Goal: Information Seeking & Learning: Learn about a topic

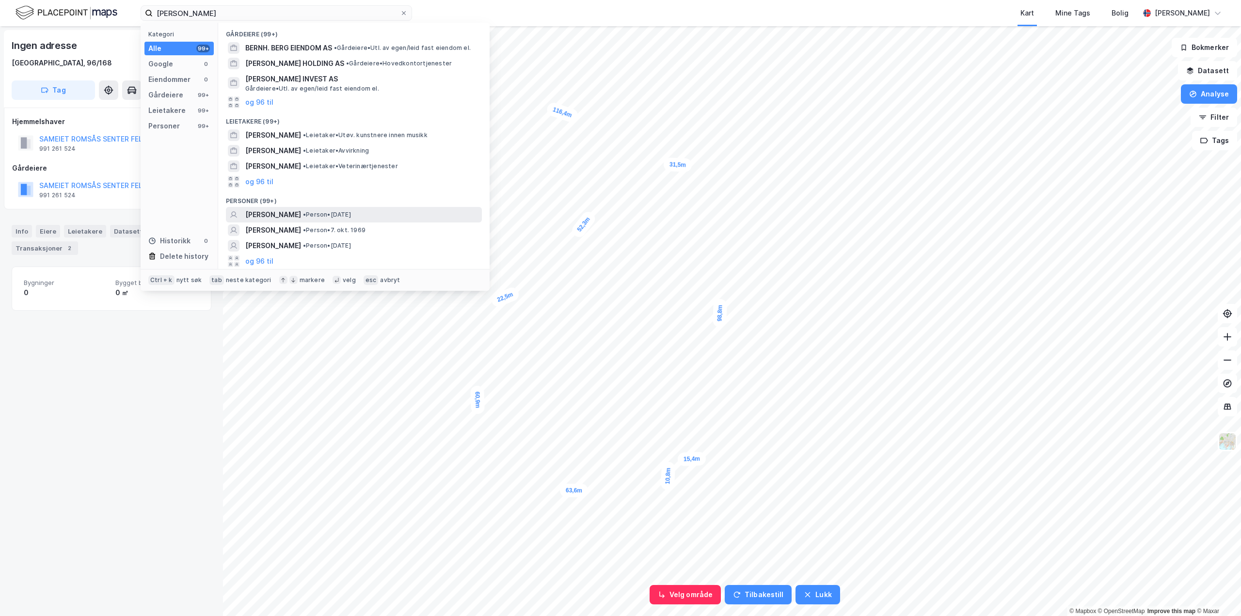
type input "[PERSON_NAME]"
click at [351, 214] on span "• Person • [DATE]" at bounding box center [327, 215] width 48 height 8
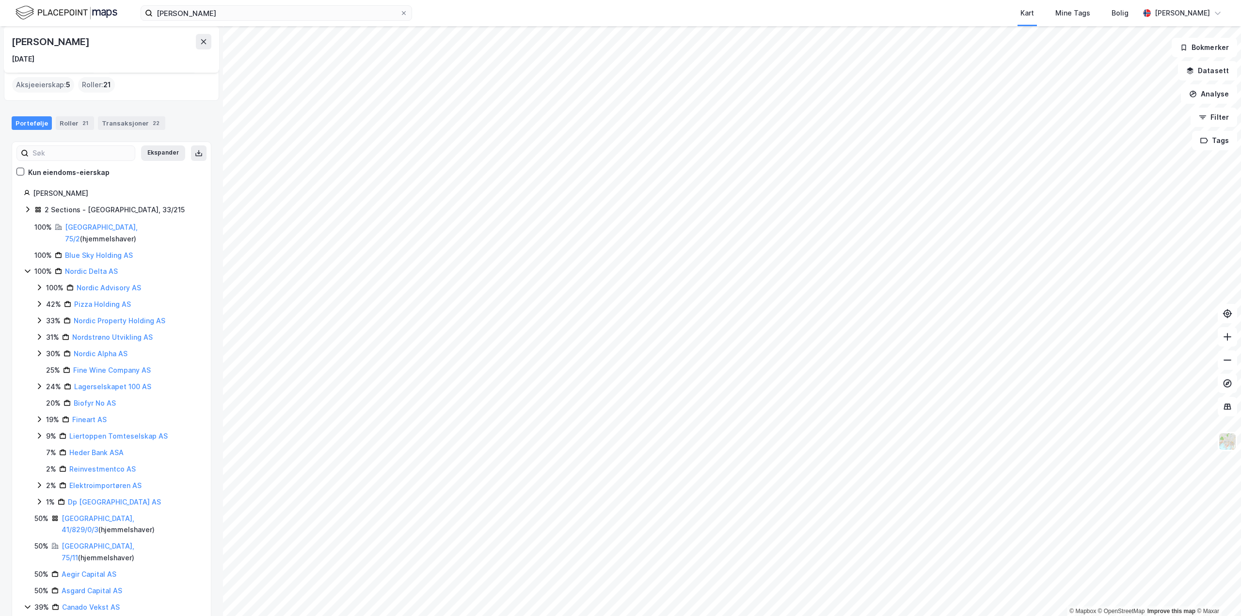
scroll to position [30, 0]
click at [23, 254] on div "[PERSON_NAME] 2 Sections - [GEOGRAPHIC_DATA], 33/215 100% [GEOGRAPHIC_DATA], 75…" at bounding box center [111, 406] width 199 height 442
click at [41, 207] on icon at bounding box center [37, 207] width 7 height 7
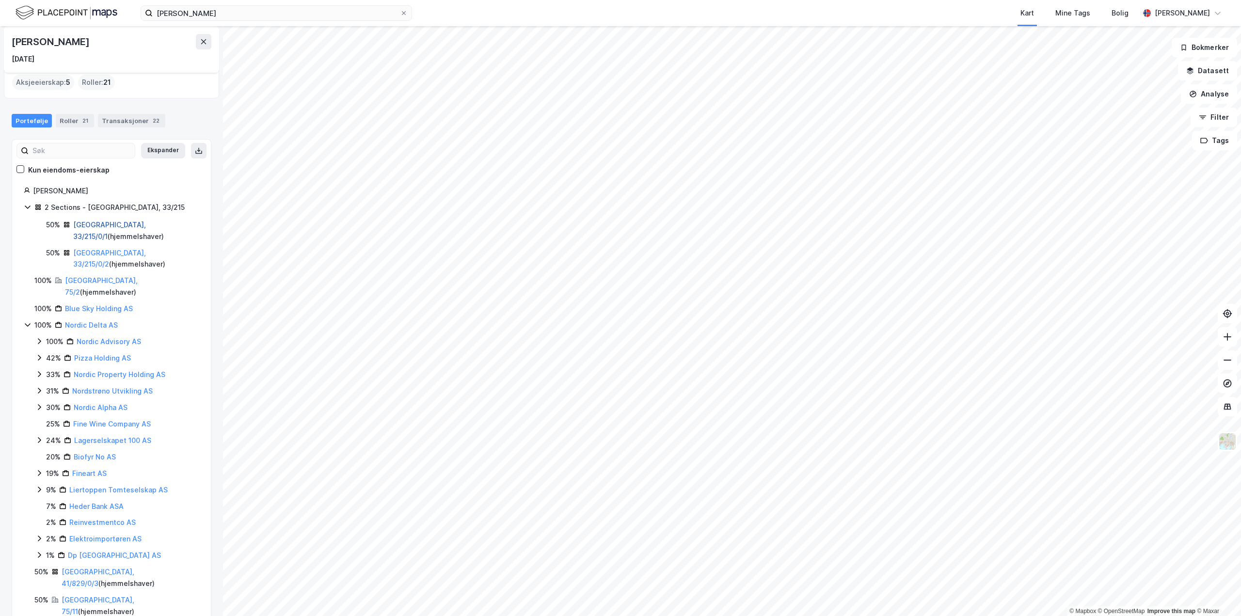
click at [90, 228] on link "[GEOGRAPHIC_DATA], 33/215/0/1" at bounding box center [109, 231] width 73 height 20
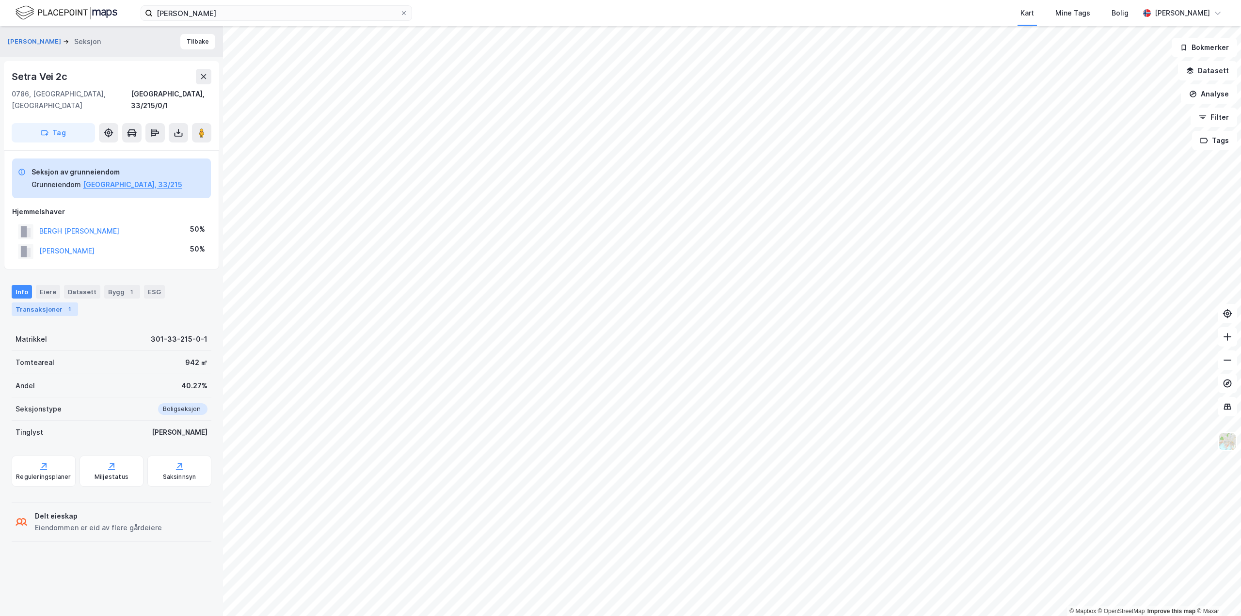
click at [43, 302] on div "Transaksjoner 1" at bounding box center [45, 309] width 66 height 14
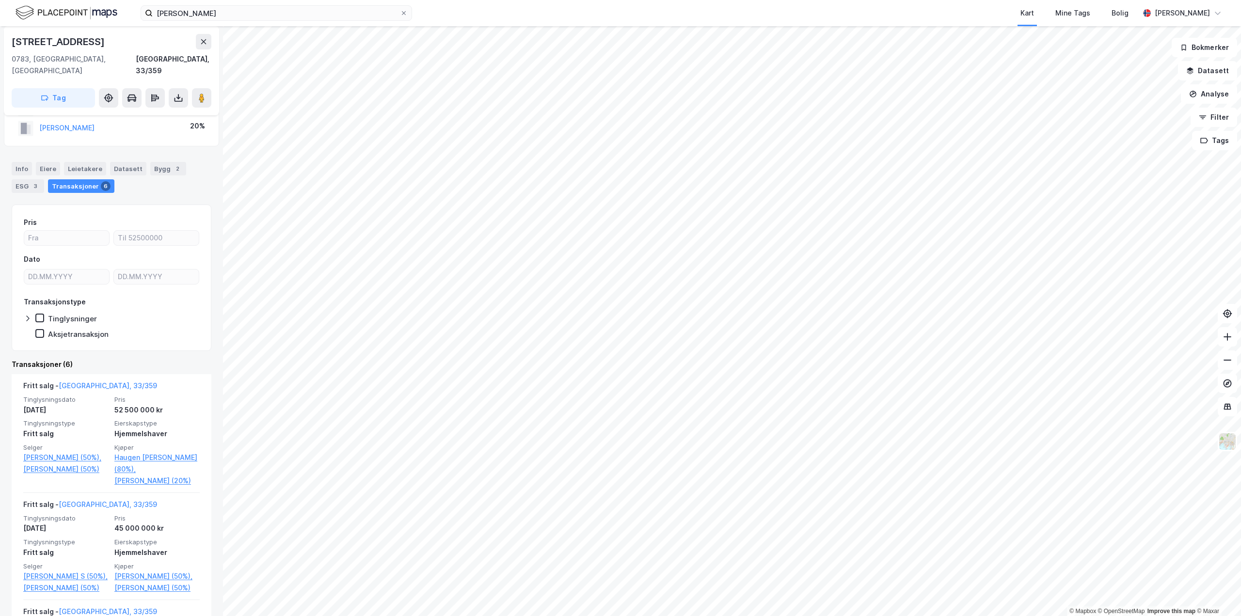
scroll to position [48, 0]
